Goal: Transaction & Acquisition: Book appointment/travel/reservation

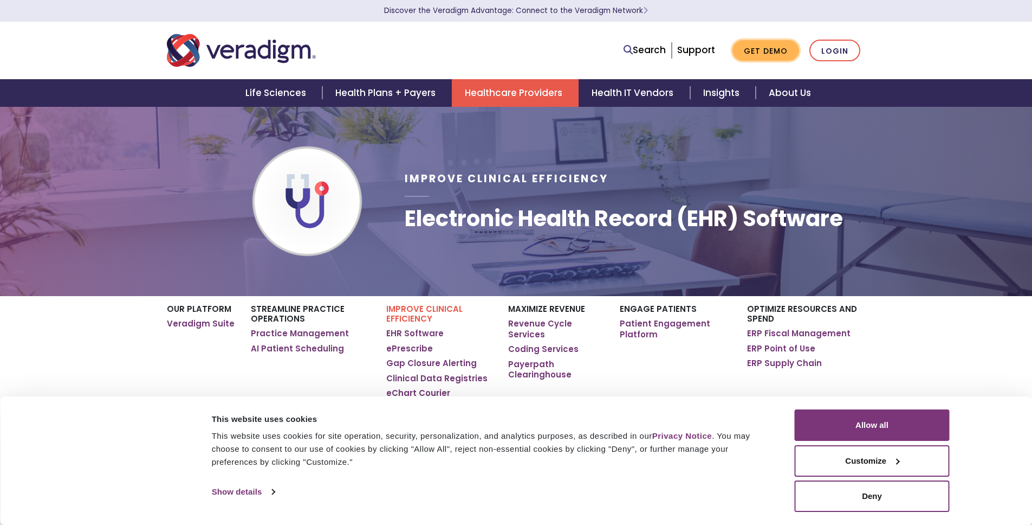
click at [767, 51] on link "Get Demo" at bounding box center [766, 50] width 67 height 21
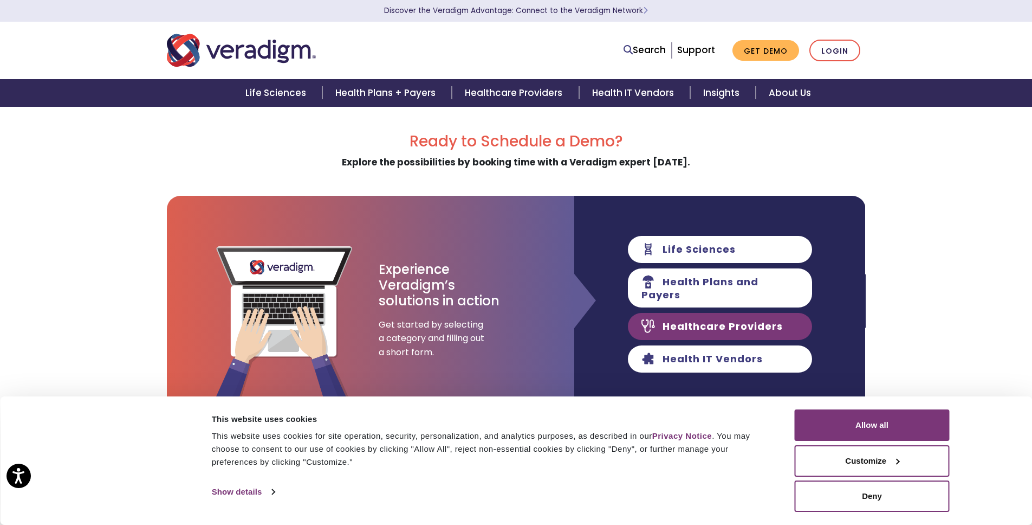
click at [699, 321] on link "Healthcare Providers" at bounding box center [720, 326] width 184 height 27
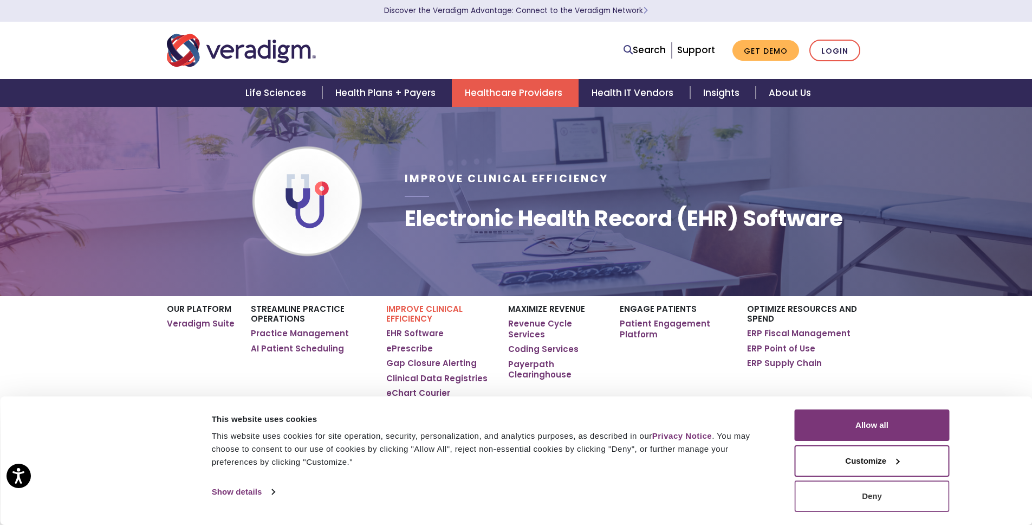
click at [832, 495] on button "Deny" at bounding box center [872, 495] width 155 height 31
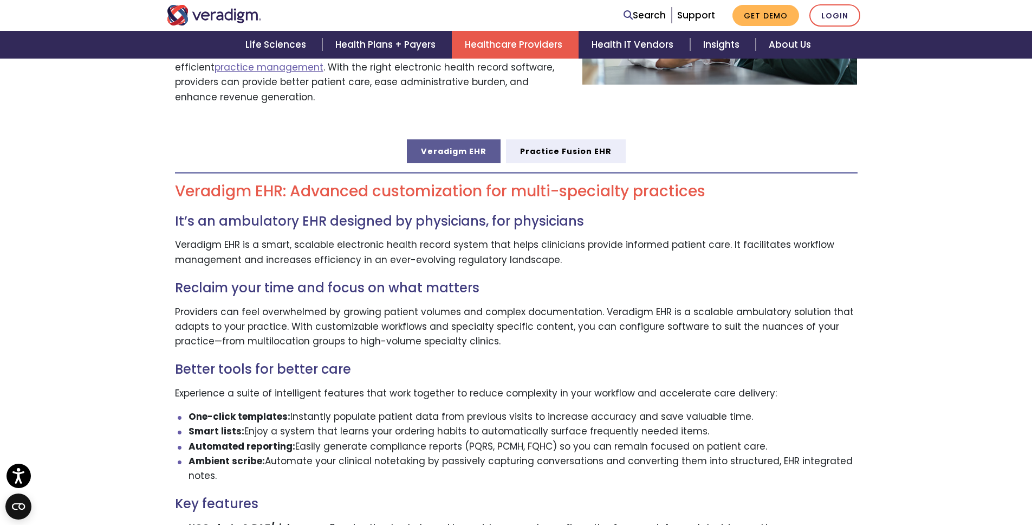
scroll to position [571, 0]
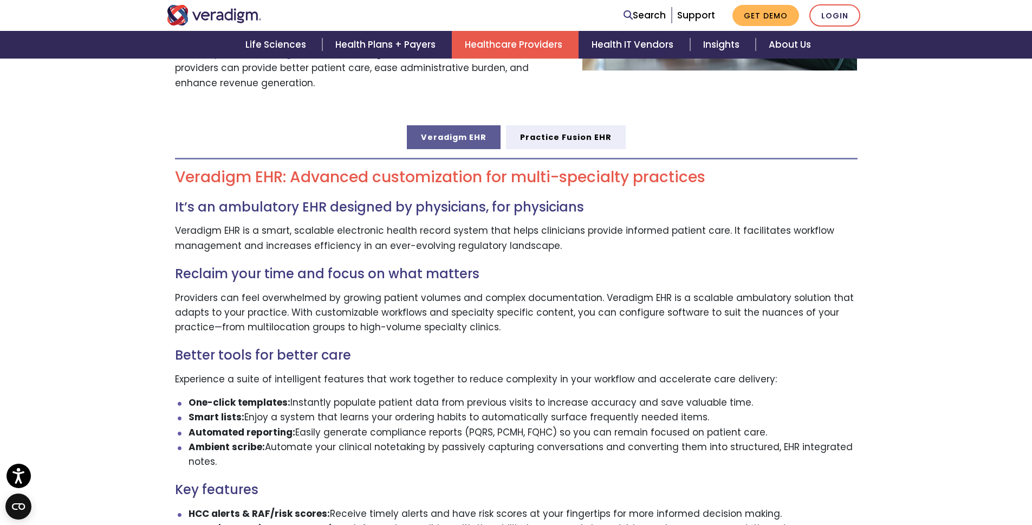
click at [442, 125] on link "Veradigm EHR" at bounding box center [454, 137] width 94 height 24
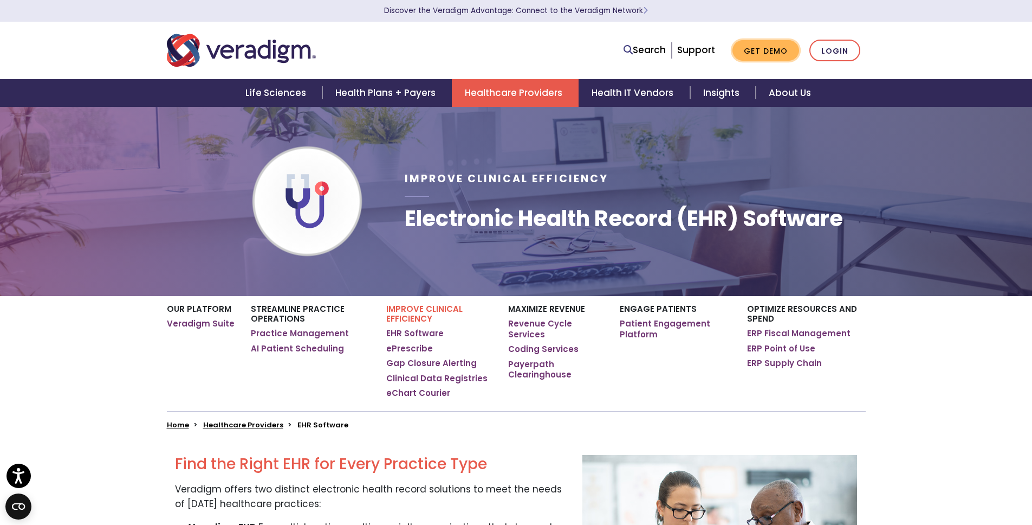
click at [753, 47] on link "Get Demo" at bounding box center [766, 50] width 67 height 21
